Goal: Information Seeking & Learning: Learn about a topic

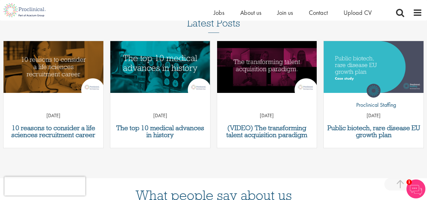
scroll to position [221, 0]
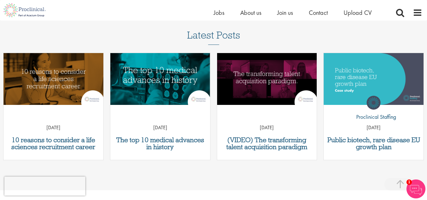
click at [37, 130] on p "07 Nov 22" at bounding box center [53, 127] width 100 height 7
click at [36, 136] on div "10 reasons to consider a life sciences recruitment career 07 Nov 22" at bounding box center [53, 106] width 100 height 107
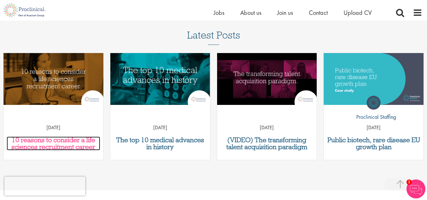
click at [29, 142] on h3 "10 reasons to consider a life sciences recruitment career" at bounding box center [53, 143] width 93 height 14
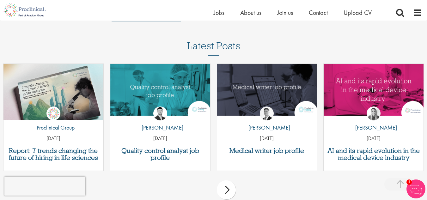
scroll to position [948, 0]
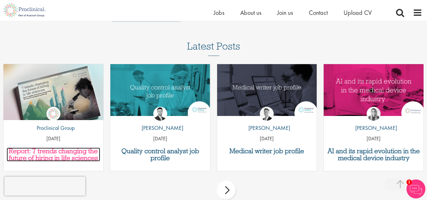
click at [65, 150] on h3 "Report: 7 trends changing the future of hiring in life sciences" at bounding box center [53, 155] width 93 height 14
